Goal: Information Seeking & Learning: Check status

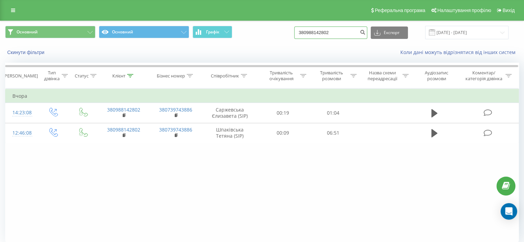
click at [352, 31] on input "380988142802" at bounding box center [330, 33] width 73 height 12
paste input "9974831"
type input "380989974831"
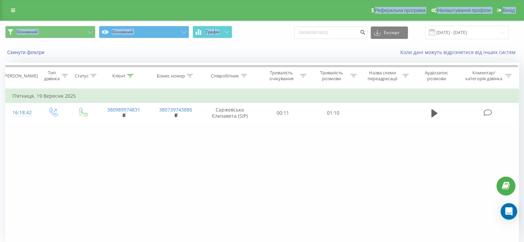
drag, startPoint x: 302, startPoint y: 20, endPoint x: 307, endPoint y: 28, distance: 9.2
click at [305, 27] on div "Основний Основний Графік 380989974831 Експорт .csv .xls .xlsx 19.06.2025 - 19.0…" at bounding box center [262, 145] width 524 height 249
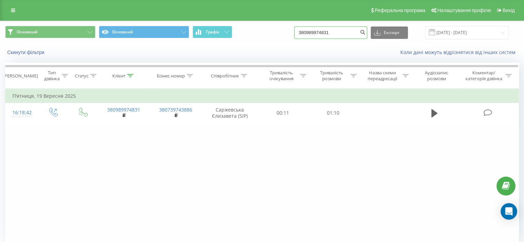
click at [313, 30] on input "380989974831" at bounding box center [330, 33] width 73 height 12
paste input "0664228539"
type input "0664228539"
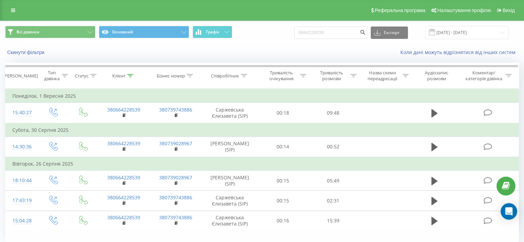
click at [315, 50] on div "Коли дані можуть відрізнятися вiд інших систем" at bounding box center [360, 52] width 327 height 7
